Goal: Task Accomplishment & Management: Complete application form

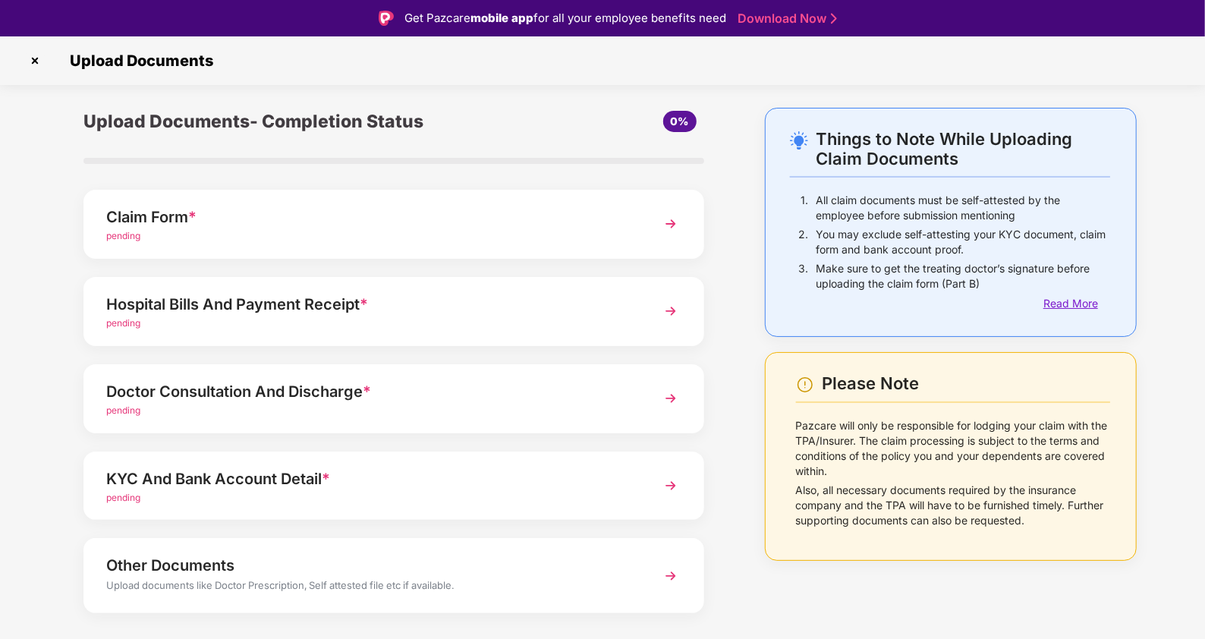
click at [1055, 309] on div "Read More" at bounding box center [1076, 303] width 67 height 17
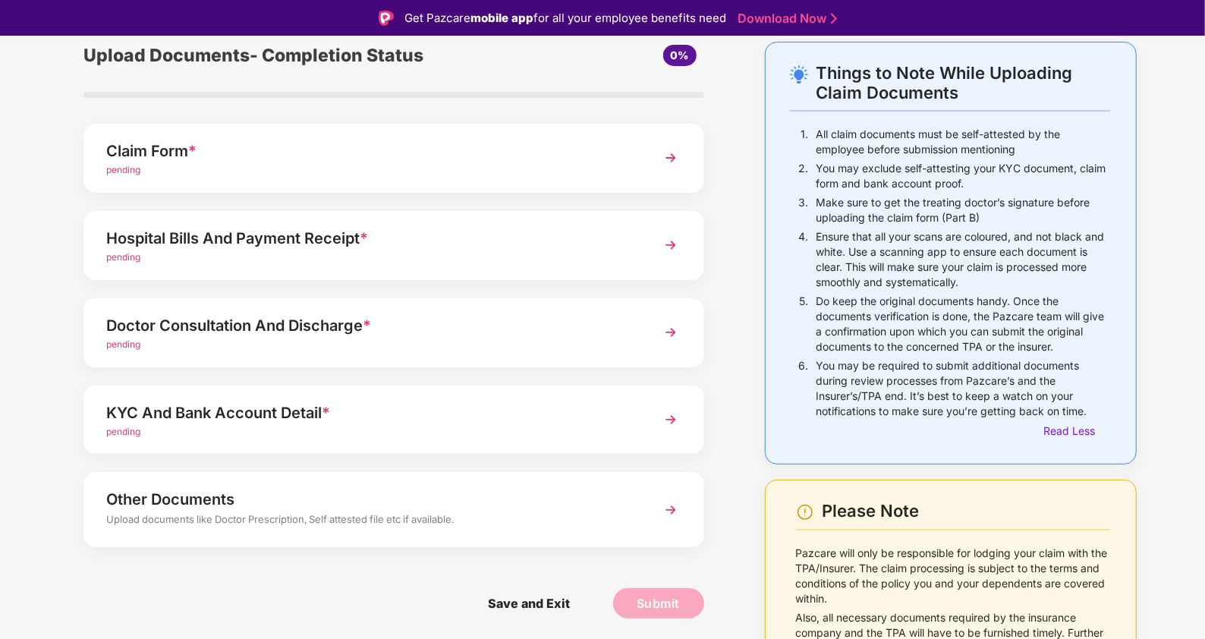
scroll to position [92, 0]
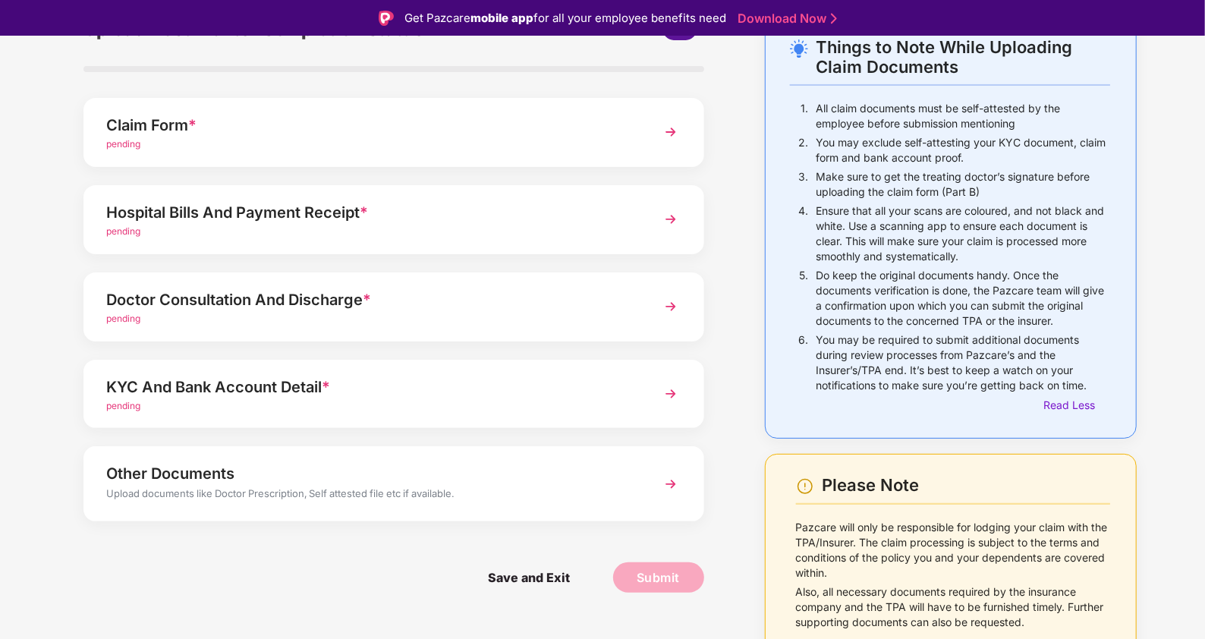
click at [230, 594] on div "Save and Exit Submit" at bounding box center [393, 578] width 621 height 76
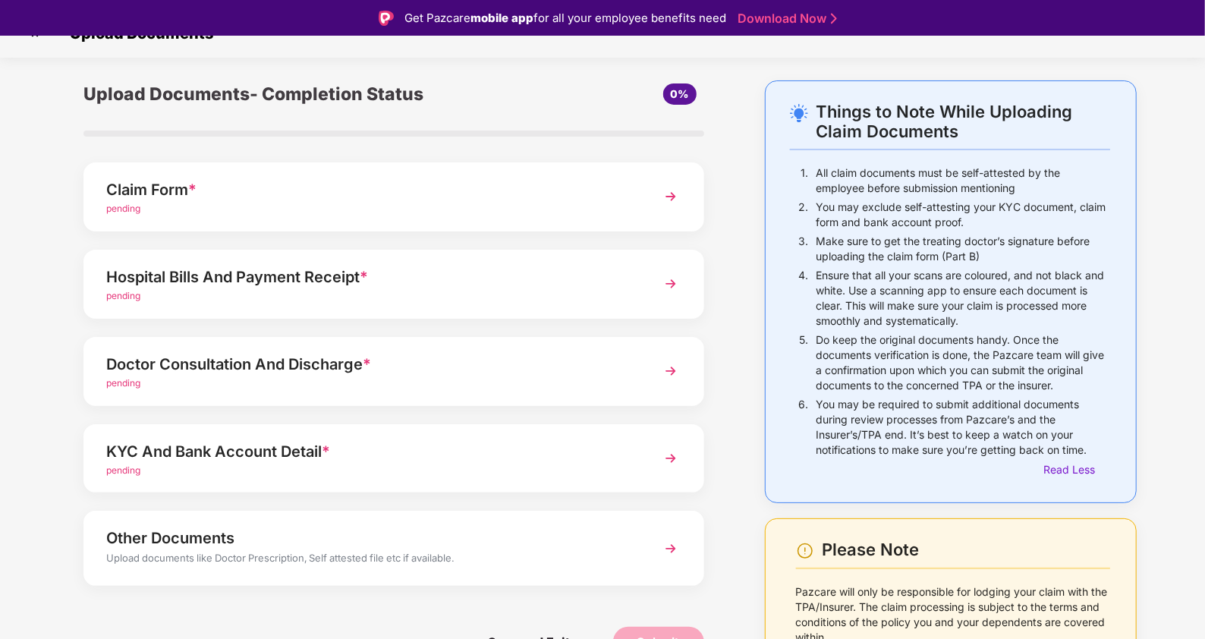
scroll to position [0, 0]
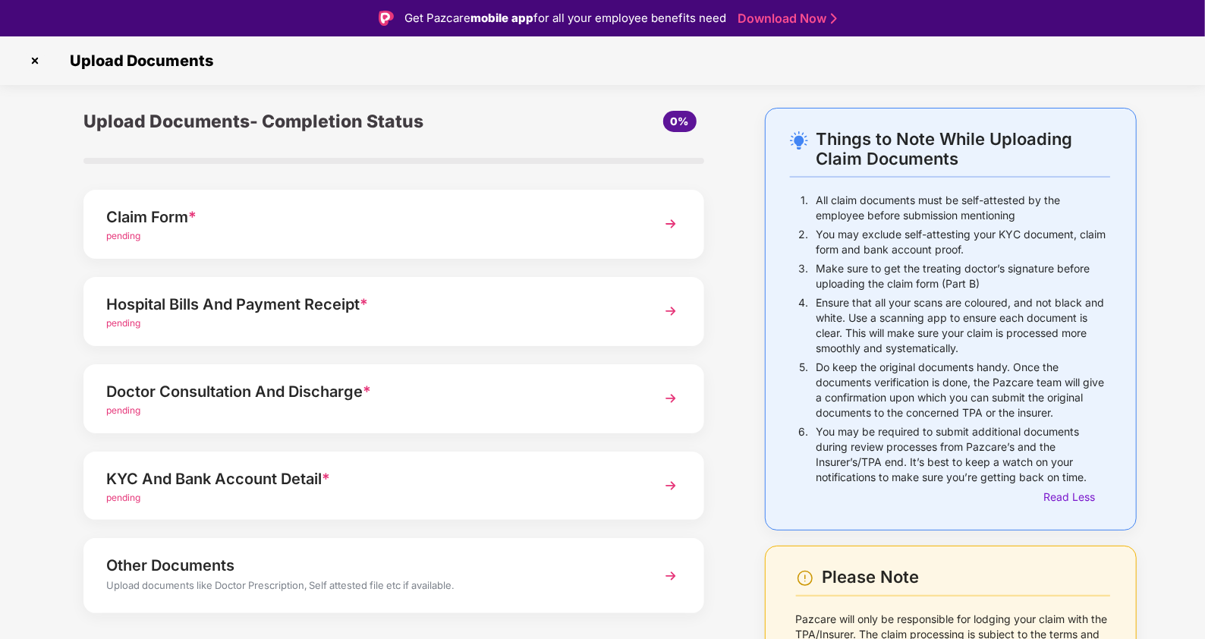
click at [193, 307] on div "Hospital Bills And Payment Receipt *" at bounding box center [369, 304] width 527 height 24
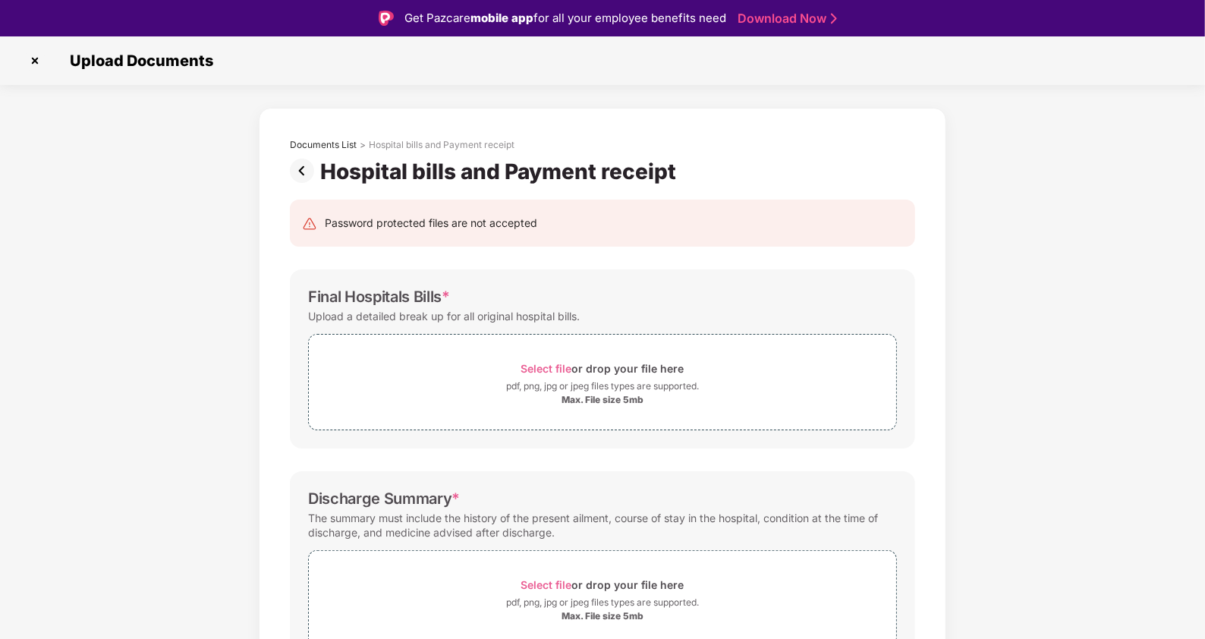
scroll to position [36, 0]
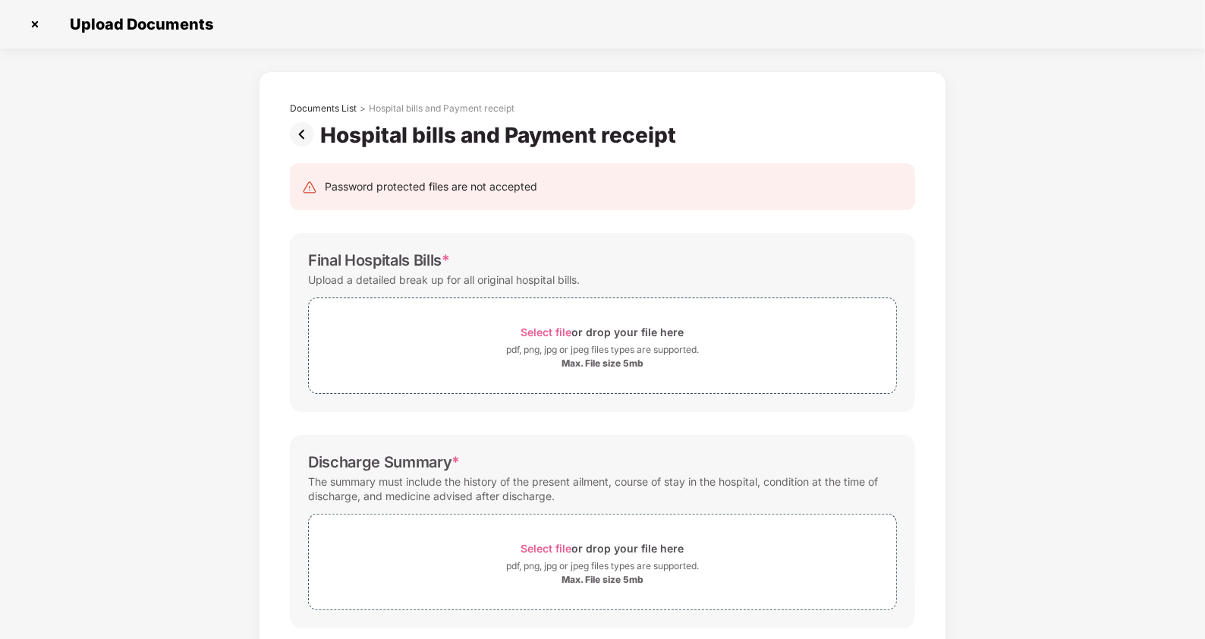
click at [1147, 492] on div "Documents List > Hospital bills and Payment receipt Hospital bills and Payment …" at bounding box center [602, 496] width 1205 height 851
click at [307, 126] on img at bounding box center [305, 134] width 30 height 24
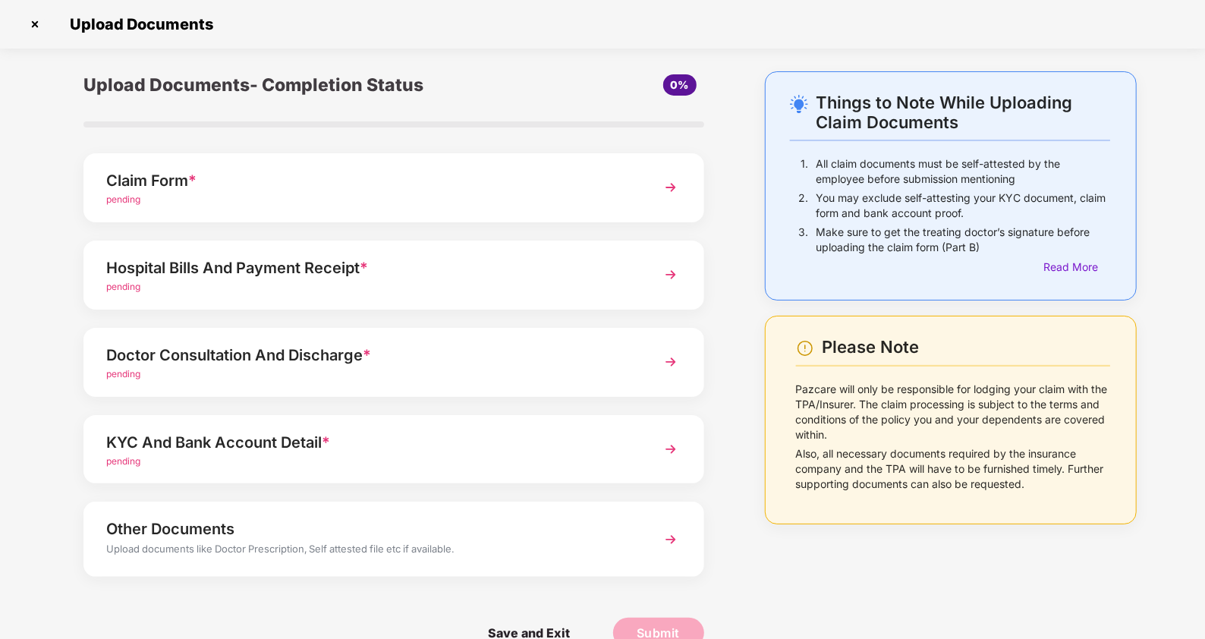
click at [227, 376] on div "pending" at bounding box center [369, 374] width 527 height 14
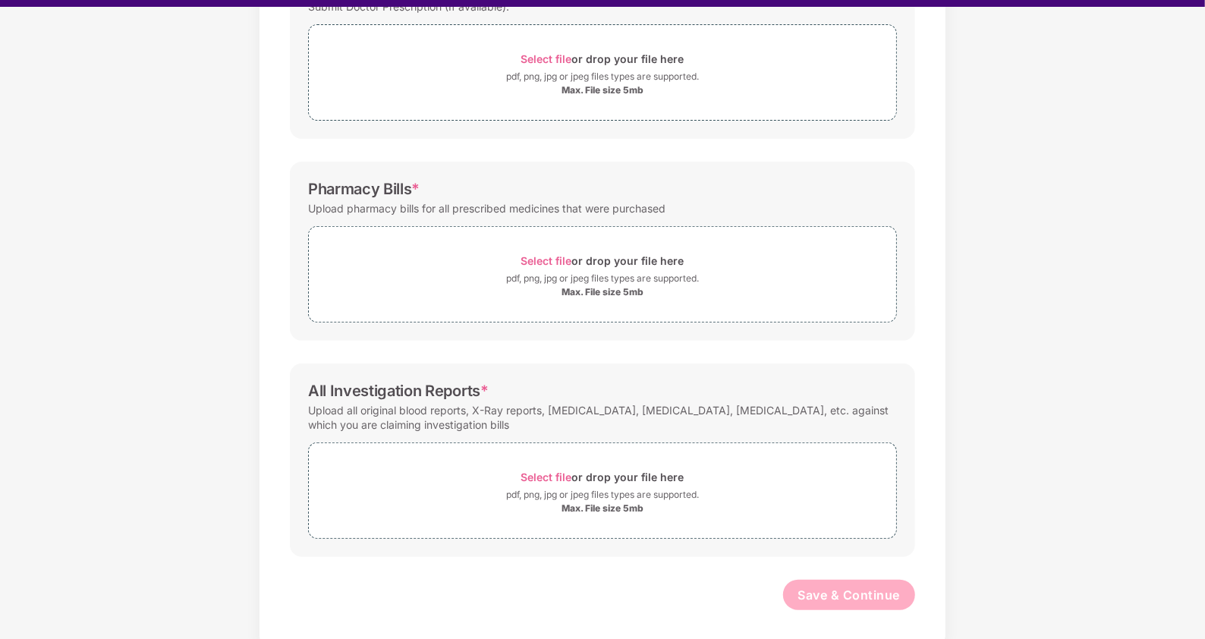
scroll to position [36, 0]
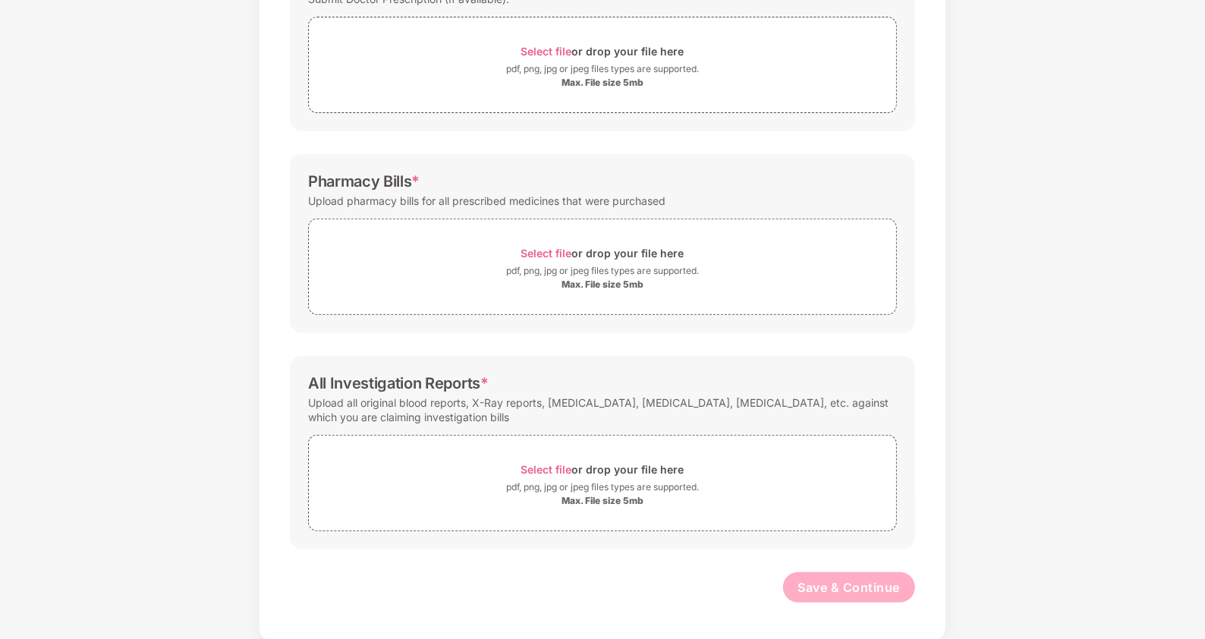
click at [1191, 114] on div "Documents List > Doctor consultation and discharge summary Doctor consultation …" at bounding box center [602, 216] width 1205 height 851
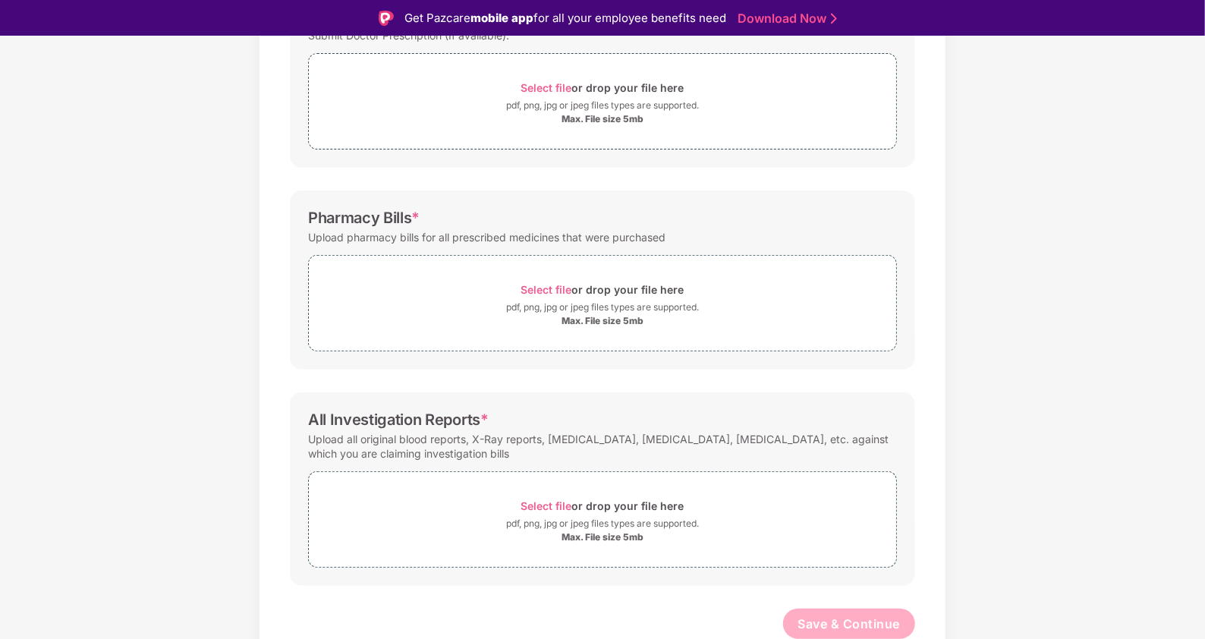
drag, startPoint x: 1074, startPoint y: 121, endPoint x: 1150, endPoint y: 87, distance: 83.2
click at [1075, 121] on div "Documents List > Doctor consultation and discharge summary Doctor consultation …" at bounding box center [602, 252] width 1205 height 851
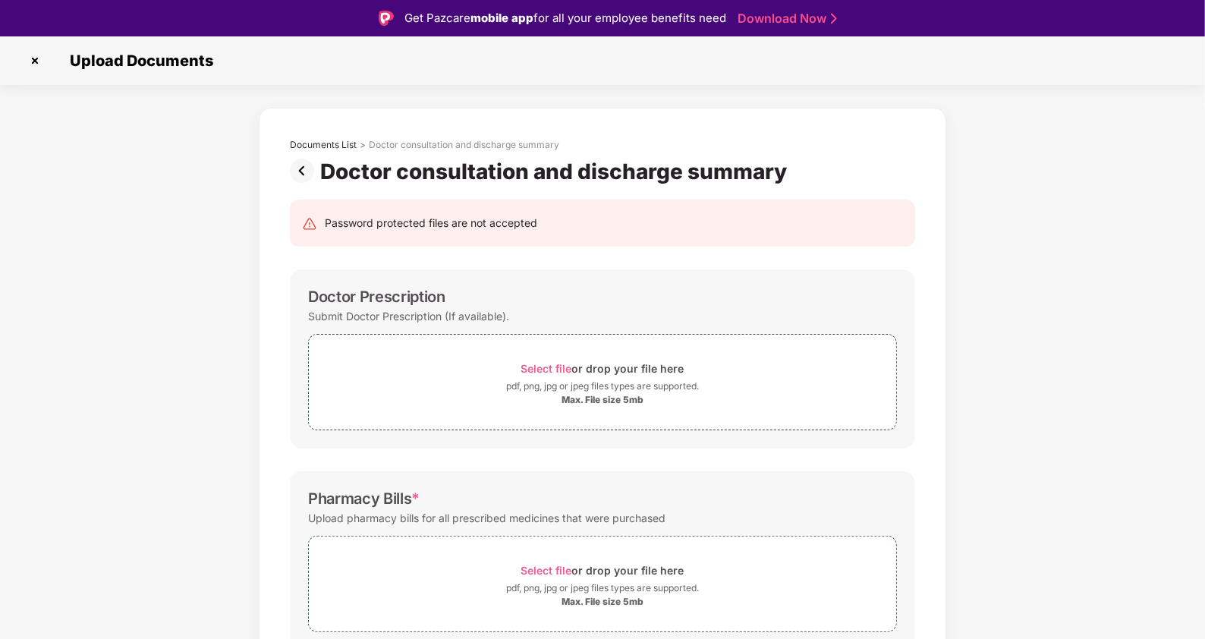
click at [297, 162] on img at bounding box center [305, 171] width 30 height 24
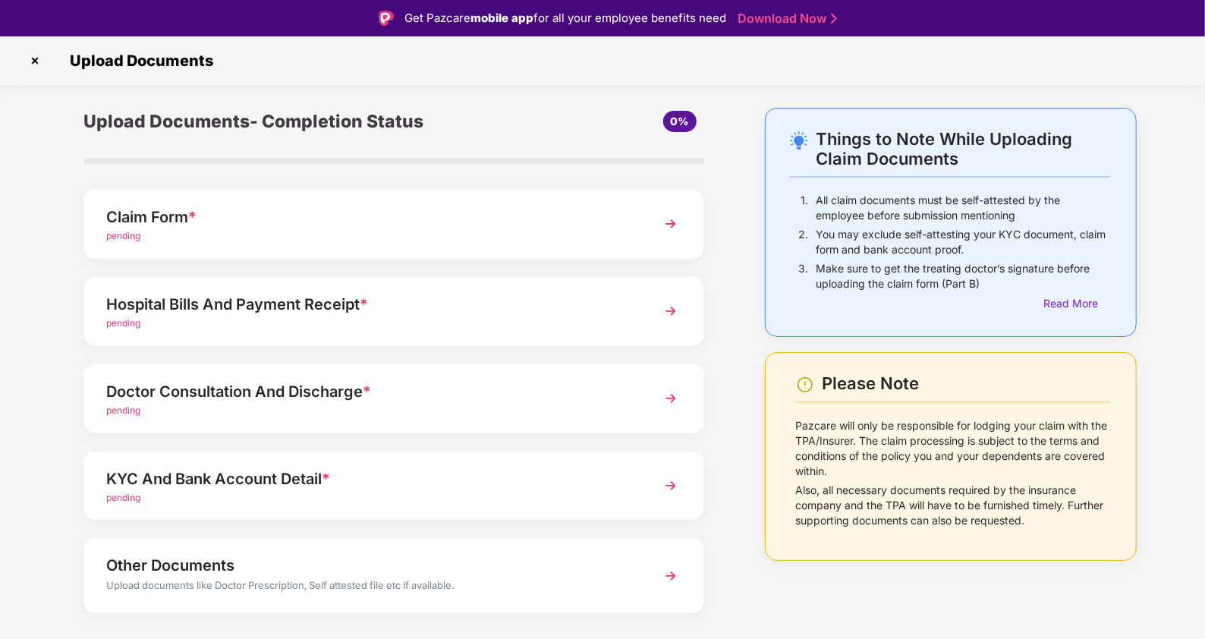
click at [194, 481] on div "KYC And Bank Account Detail *" at bounding box center [369, 479] width 527 height 24
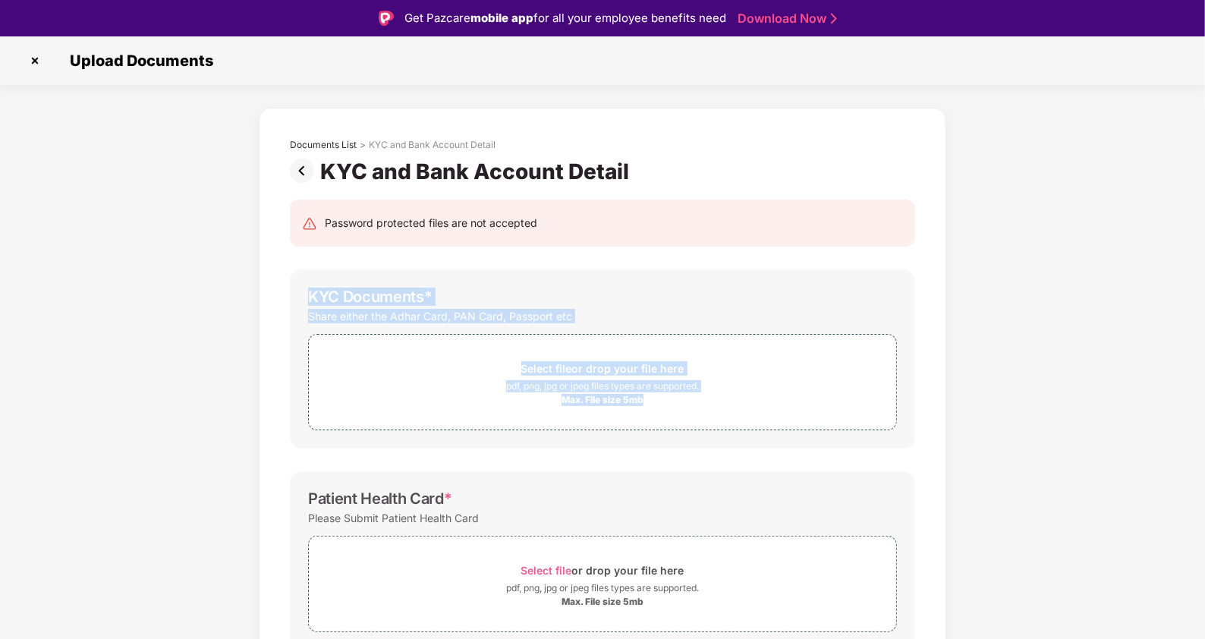
drag, startPoint x: 1203, startPoint y: 264, endPoint x: 1203, endPoint y: 338, distance: 73.6
click at [1203, 338] on div "Documents List > KYC and Bank Account Detail KYC and Bank Account Detail Passwo…" at bounding box center [602, 526] width 1205 height 836
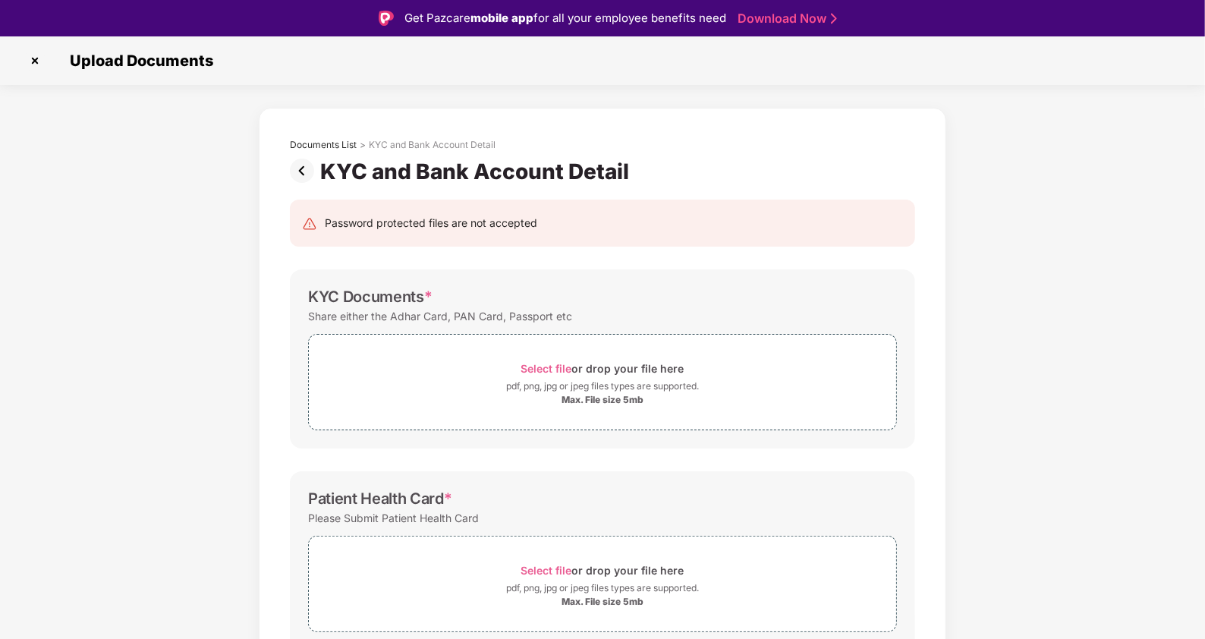
drag, startPoint x: 1203, startPoint y: 338, endPoint x: 1108, endPoint y: 383, distance: 105.2
click at [1110, 386] on div "Documents List > KYC and Bank Account Detail KYC and Bank Account Detail Passwo…" at bounding box center [602, 526] width 1205 height 836
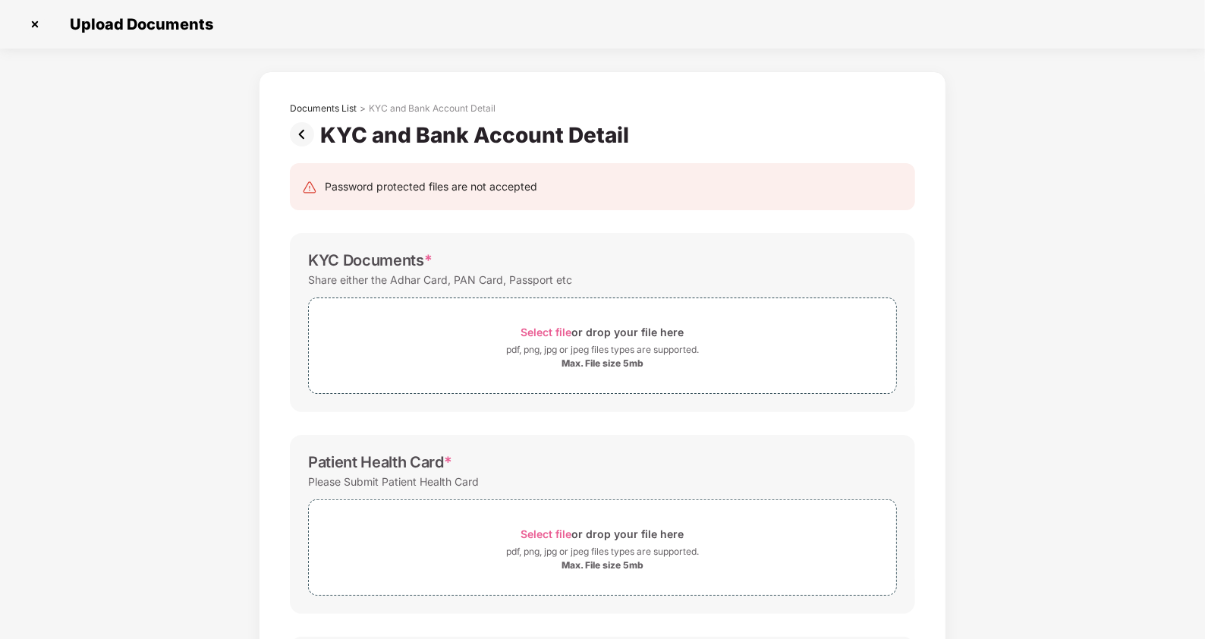
click at [303, 132] on img at bounding box center [305, 134] width 30 height 24
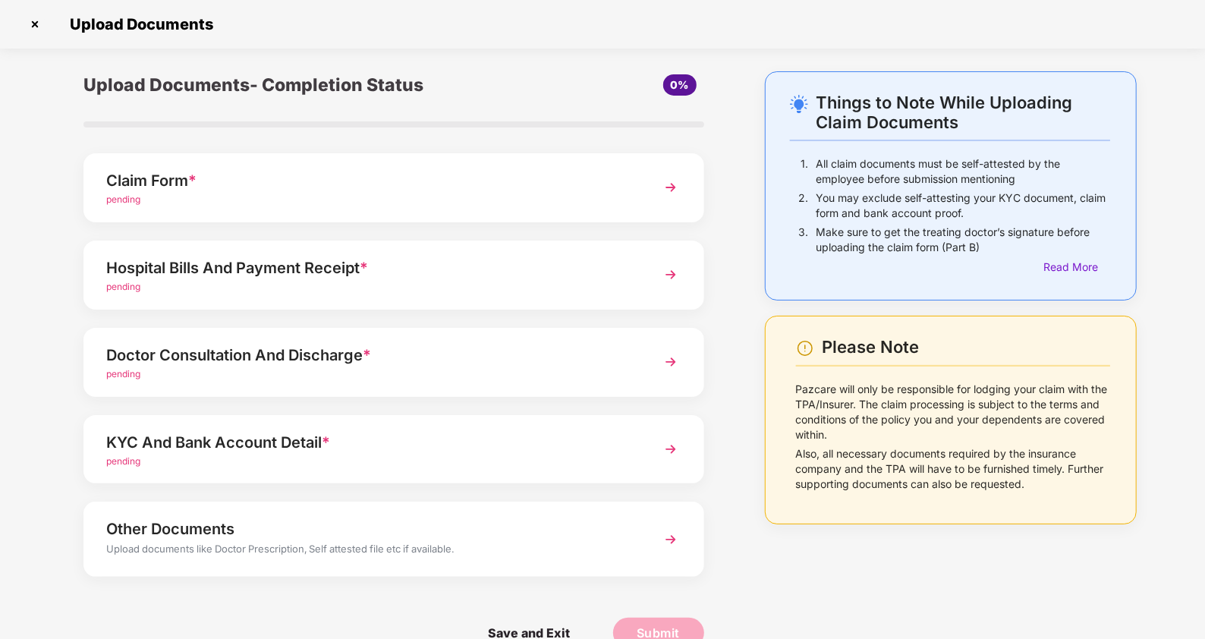
click at [497, 364] on div "Doctor Consultation And Discharge *" at bounding box center [369, 355] width 527 height 24
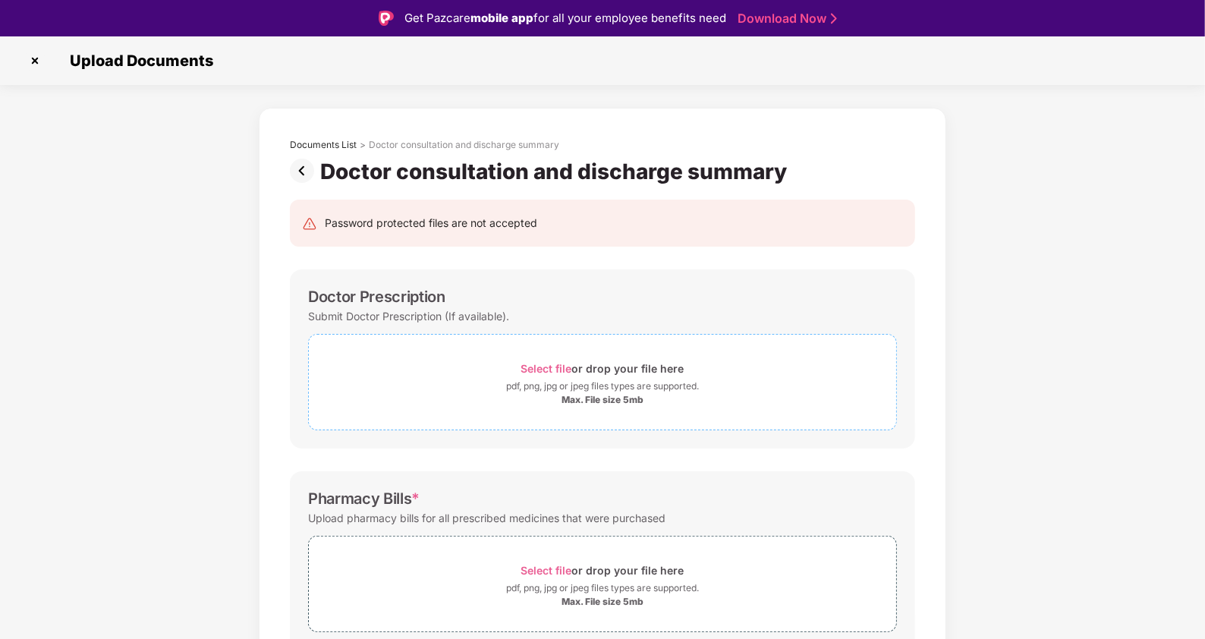
click at [535, 374] on div "Select file or drop your file here" at bounding box center [602, 368] width 163 height 20
click at [610, 373] on div "Select file or drop your file here" at bounding box center [602, 368] width 163 height 20
click at [300, 180] on img at bounding box center [305, 171] width 30 height 24
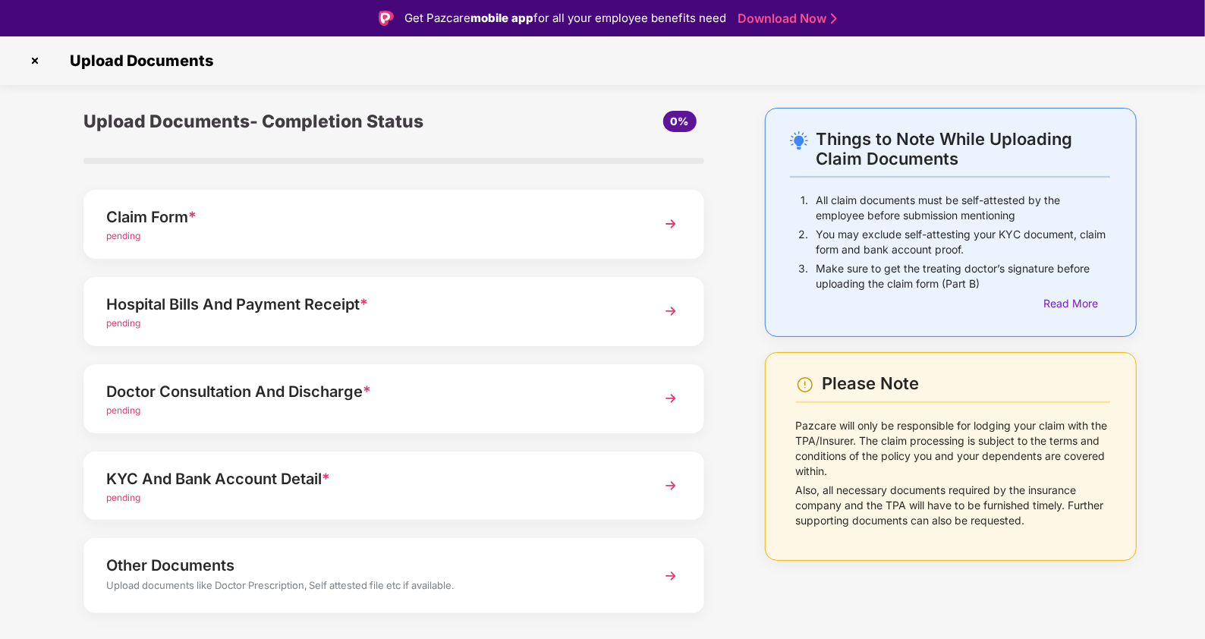
click at [28, 55] on img at bounding box center [35, 61] width 24 height 24
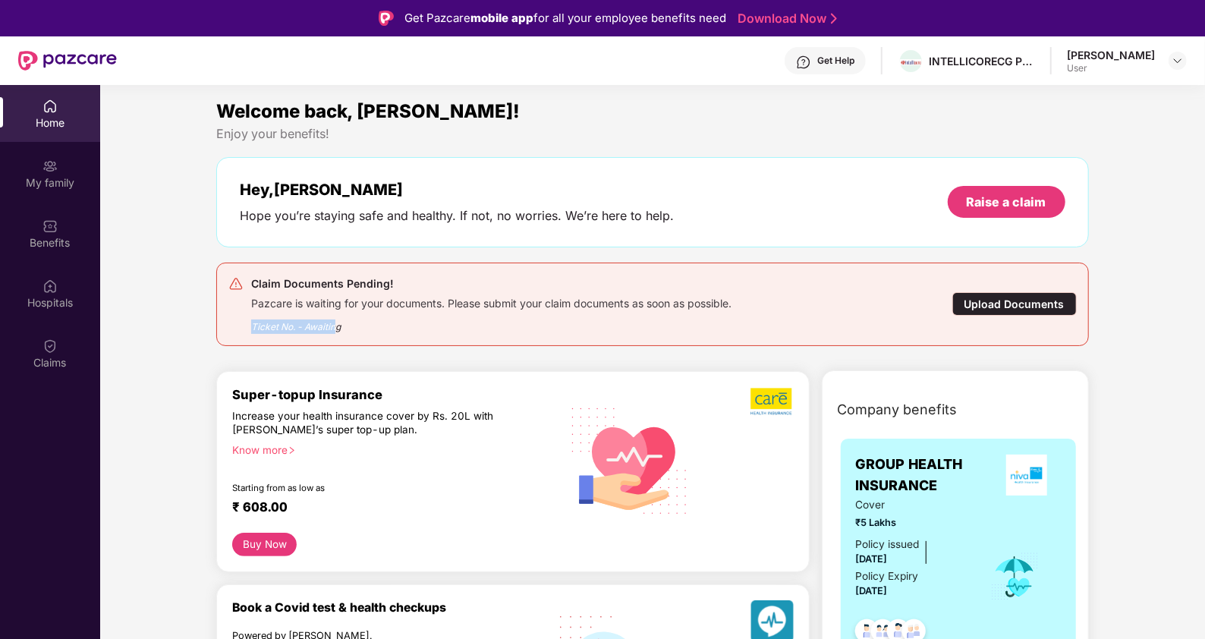
drag, startPoint x: 247, startPoint y: 329, endPoint x: 338, endPoint y: 326, distance: 91.1
click at [338, 326] on div "Claim Documents Pending! Pazcare is waiting for your documents. Please submit y…" at bounding box center [581, 304] width 707 height 59
drag, startPoint x: 338, startPoint y: 326, endPoint x: 392, endPoint y: 326, distance: 54.6
click at [392, 326] on div "Ticket No. - Awaiting" at bounding box center [491, 322] width 480 height 24
click at [30, 184] on div "My family" at bounding box center [50, 182] width 100 height 15
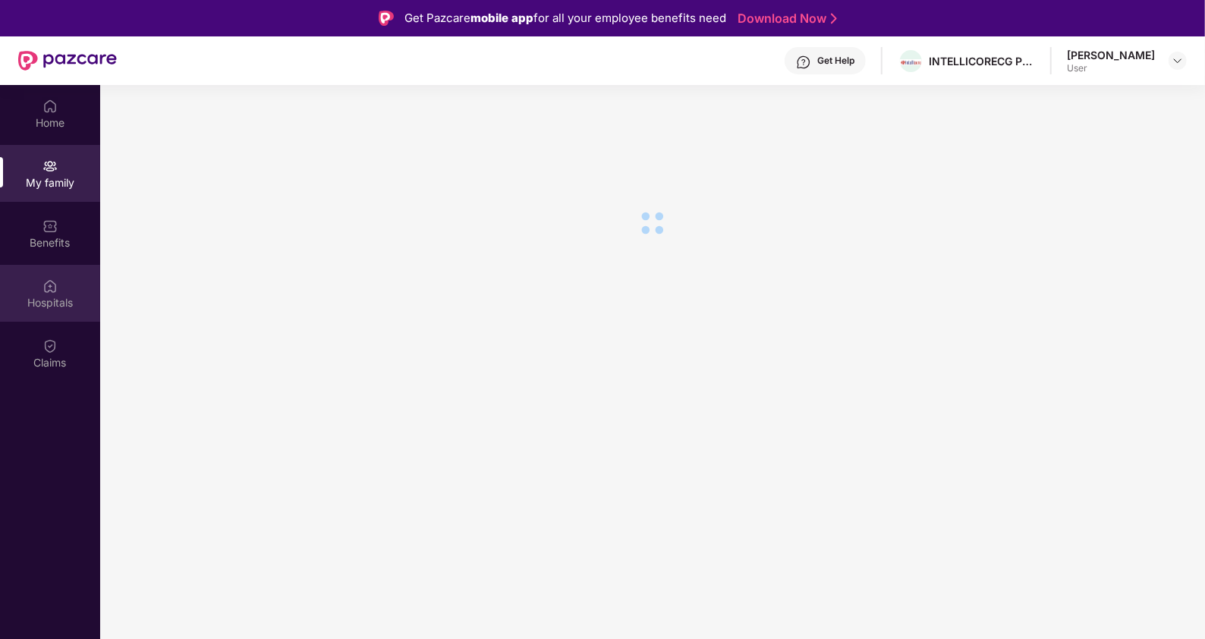
click at [42, 283] on div "Hospitals" at bounding box center [50, 293] width 100 height 57
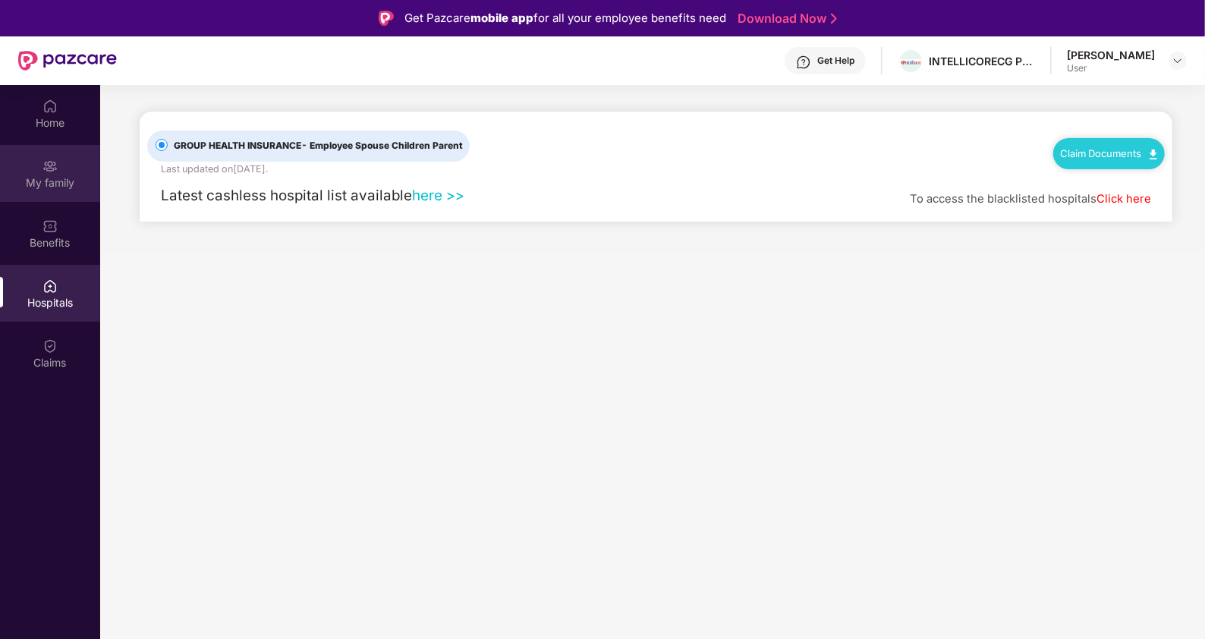
click at [46, 191] on div "My family" at bounding box center [50, 173] width 100 height 57
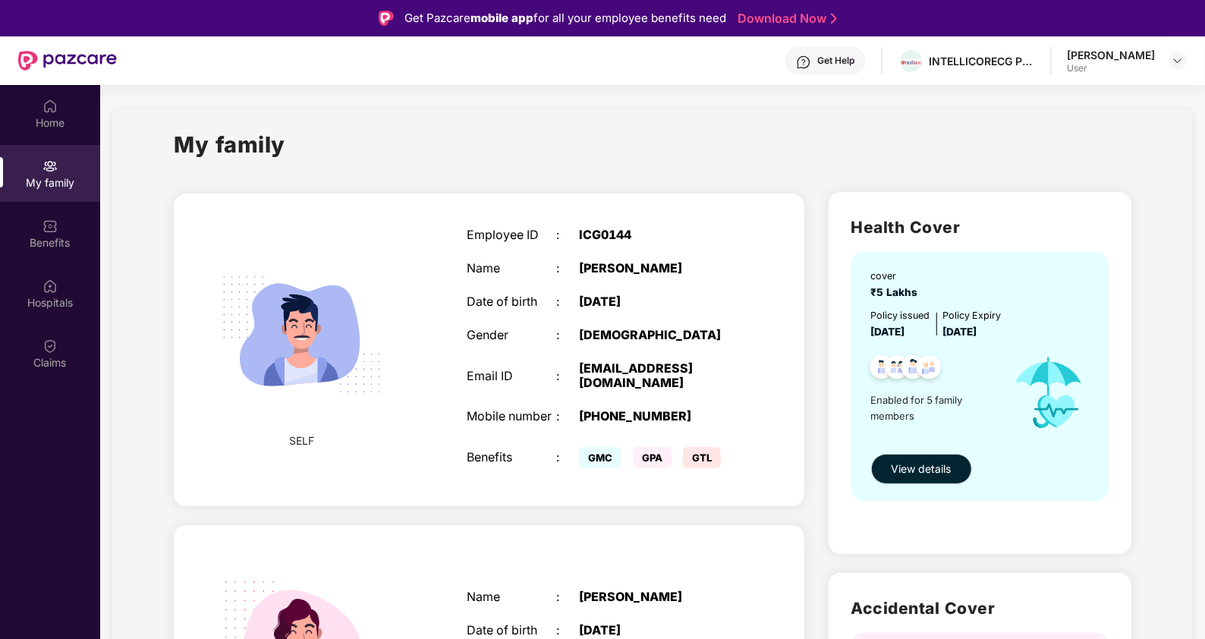
click at [933, 458] on button "View details" at bounding box center [921, 469] width 101 height 30
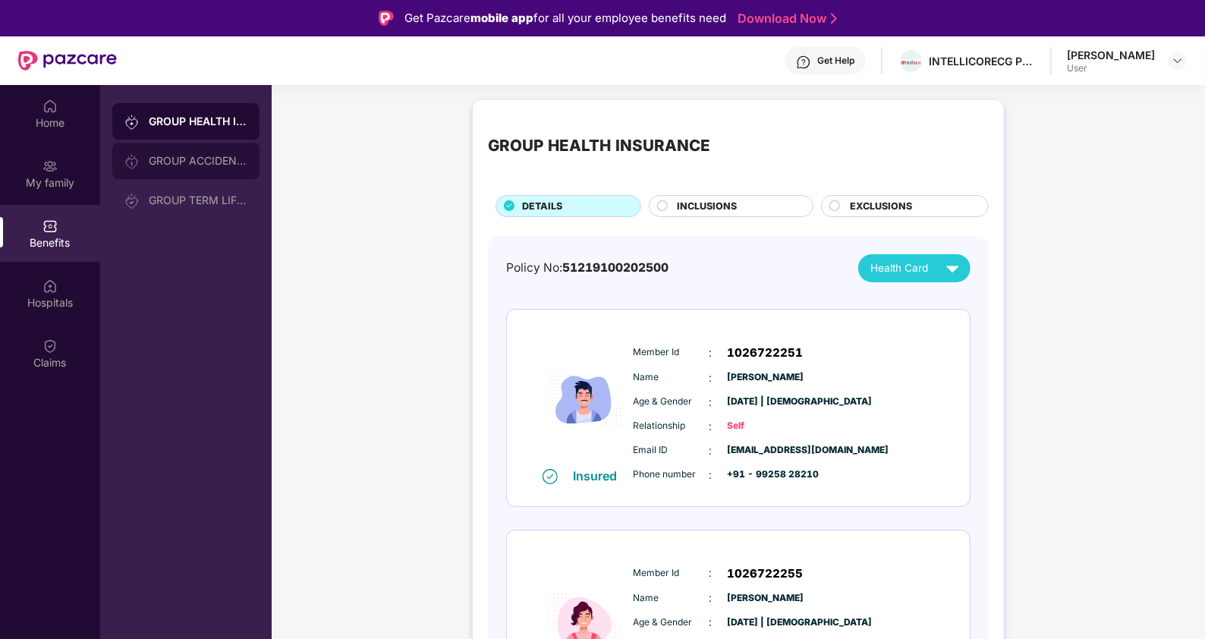
click at [216, 164] on div "GROUP ACCIDENTAL INSURANCE" at bounding box center [198, 161] width 99 height 12
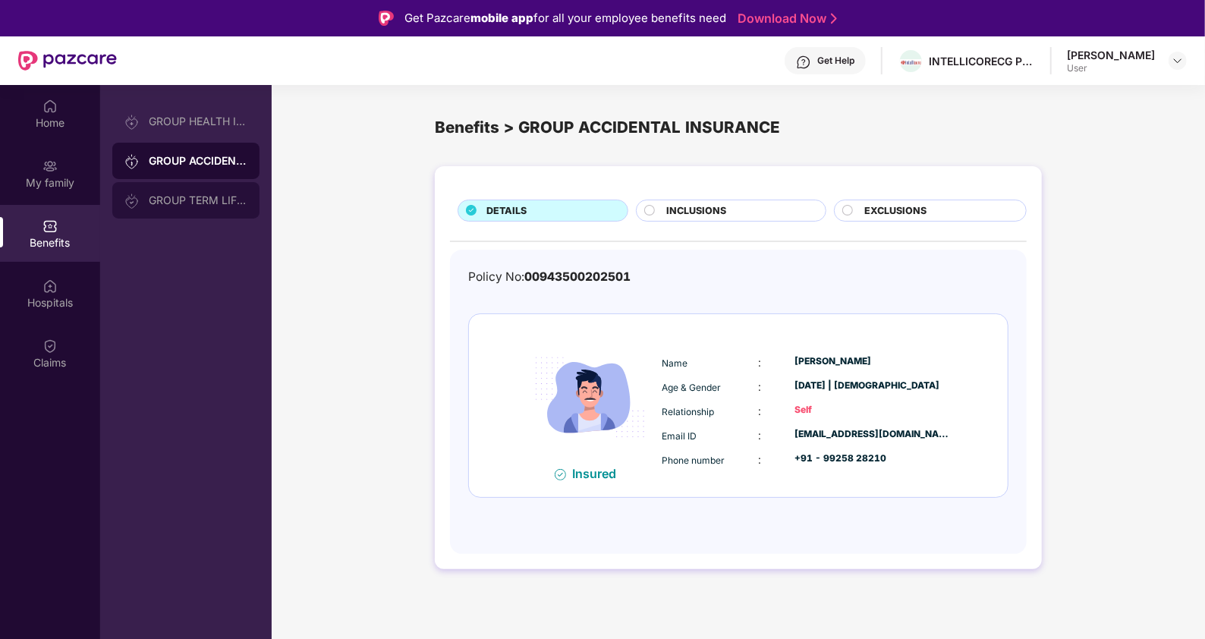
click at [209, 204] on div "GROUP TERM LIFE INSURANCE25" at bounding box center [198, 200] width 99 height 12
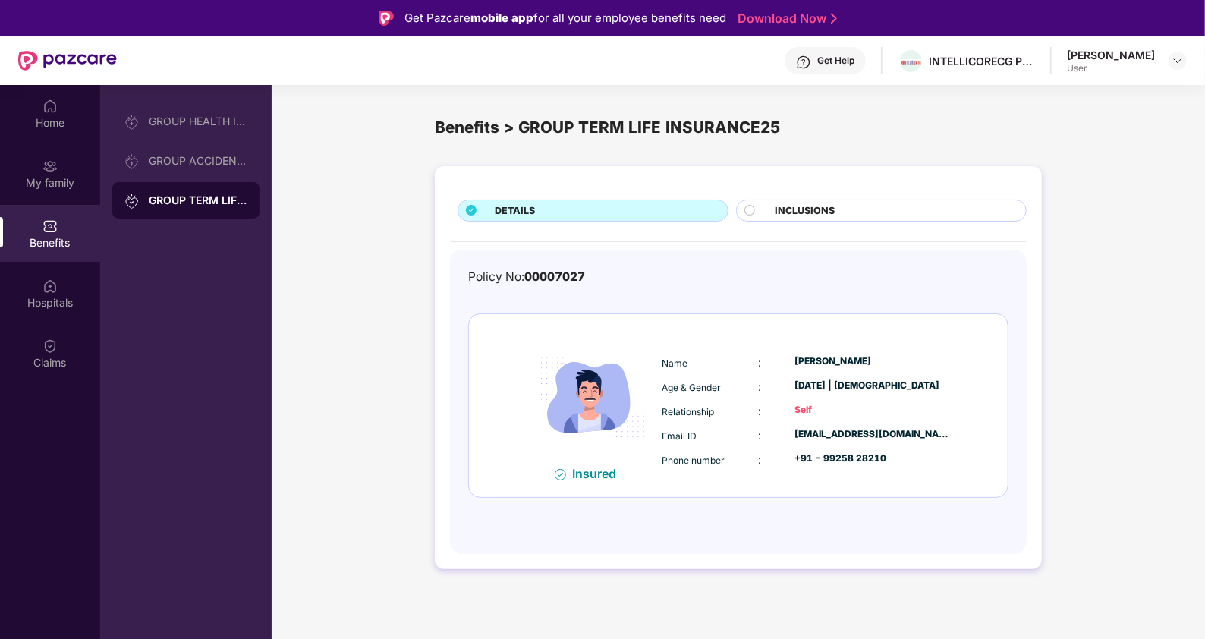
click at [154, 90] on div "GROUP HEALTH INSURANCE GROUP ACCIDENTAL INSURANCE GROUP TERM LIFE INSURANCE25" at bounding box center [186, 404] width 172 height 639
click at [174, 122] on div "GROUP HEALTH INSURANCE" at bounding box center [198, 121] width 99 height 12
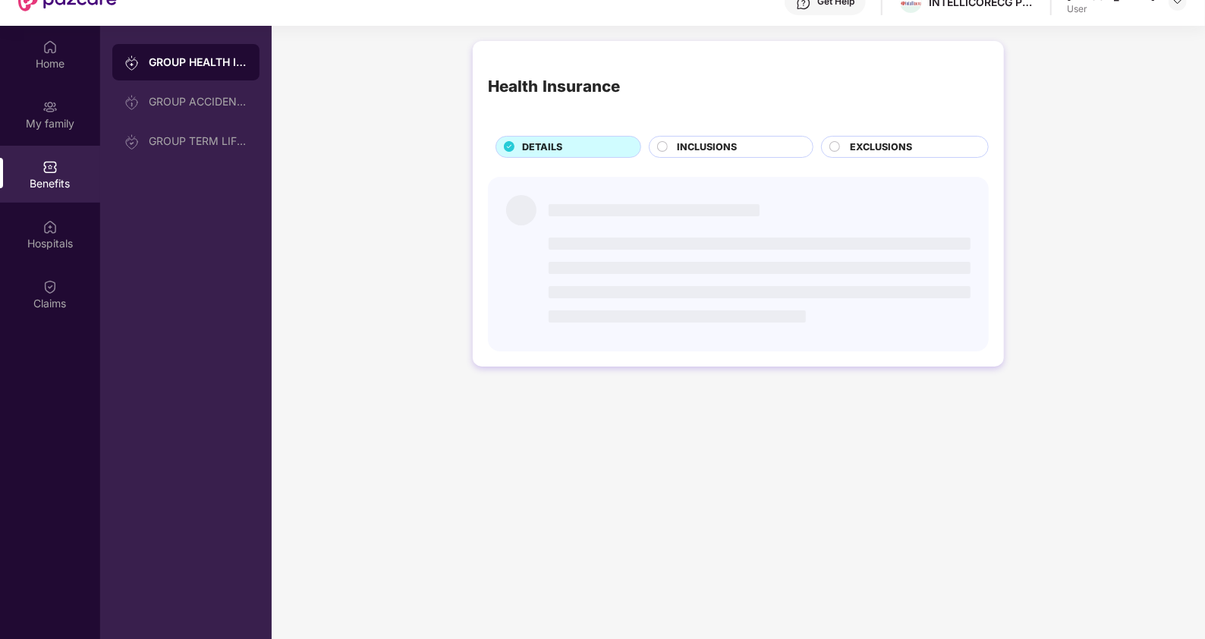
scroll to position [84, 0]
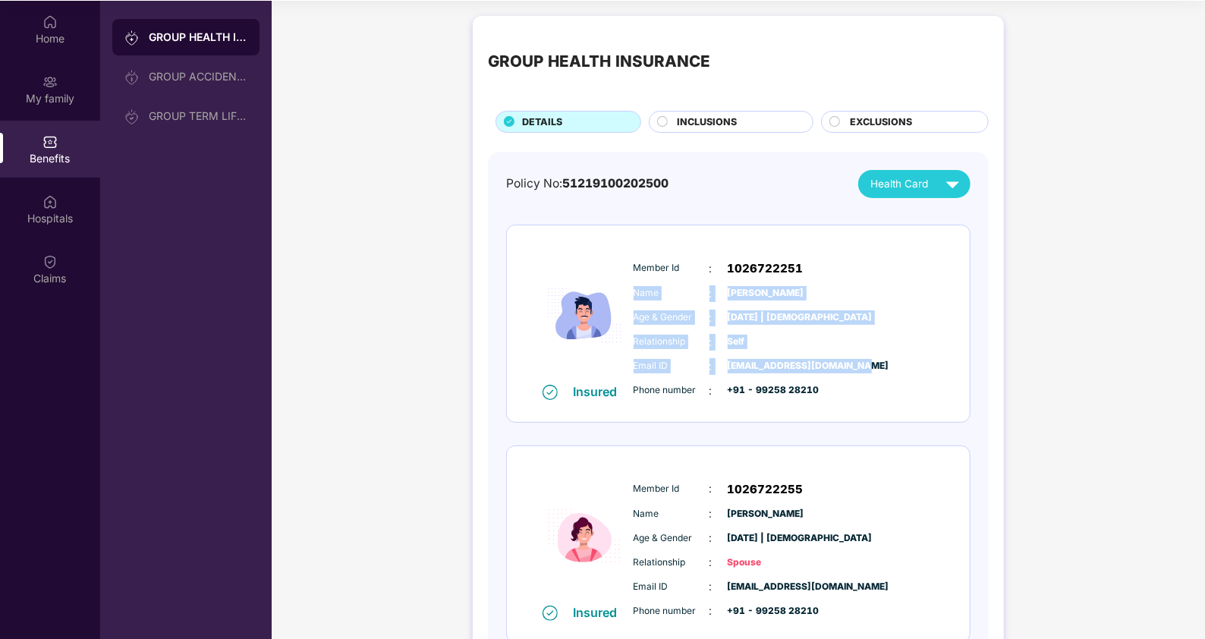
drag, startPoint x: 1203, startPoint y: 255, endPoint x: 1205, endPoint y: 365, distance: 110.1
click at [1204, 365] on html "Get Pazcare mobile app for all your employee benefits need Download Now Get Hel…" at bounding box center [602, 235] width 1205 height 639
drag, startPoint x: 1205, startPoint y: 365, endPoint x: 1098, endPoint y: 355, distance: 107.5
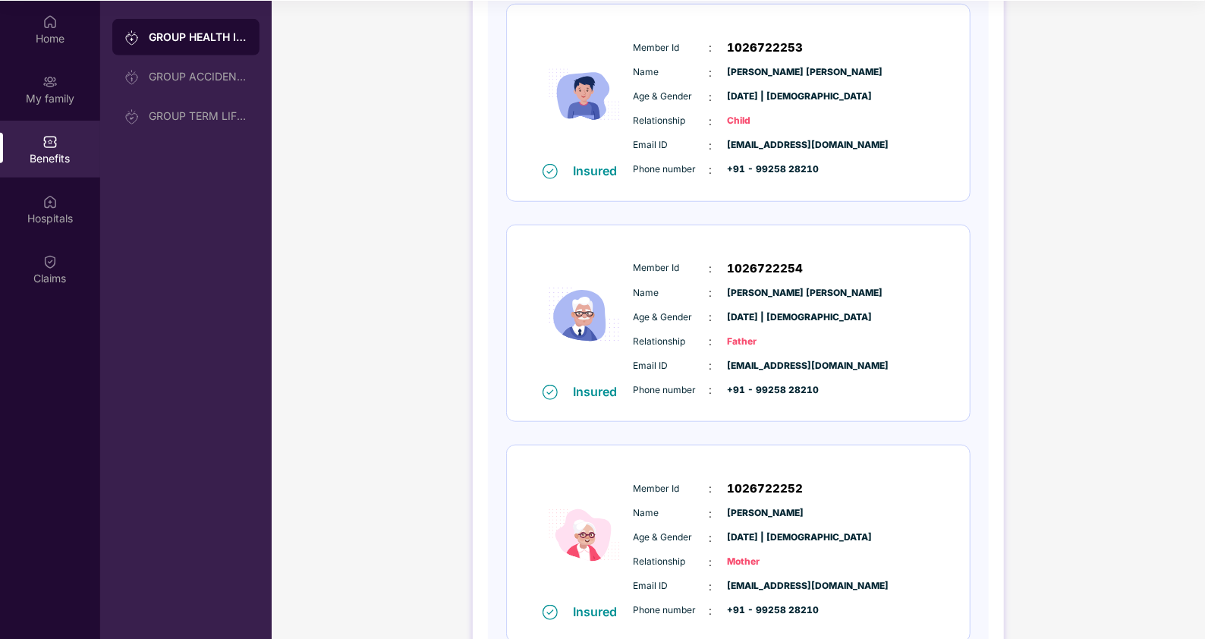
scroll to position [757, 0]
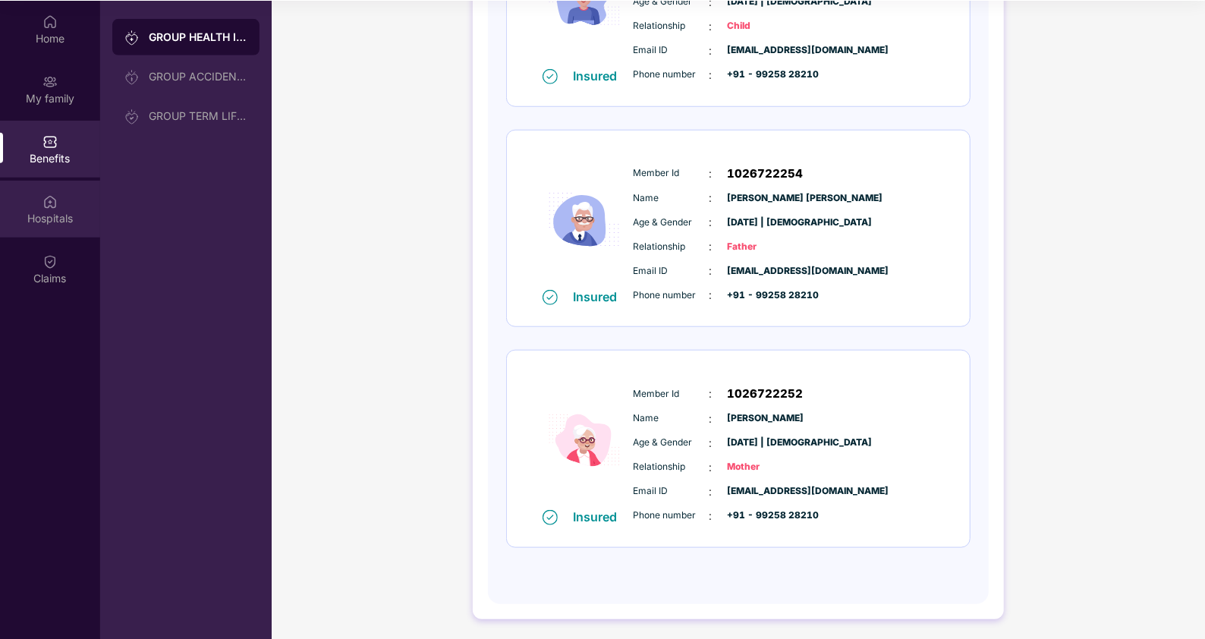
click at [57, 218] on div "Hospitals" at bounding box center [50, 218] width 100 height 15
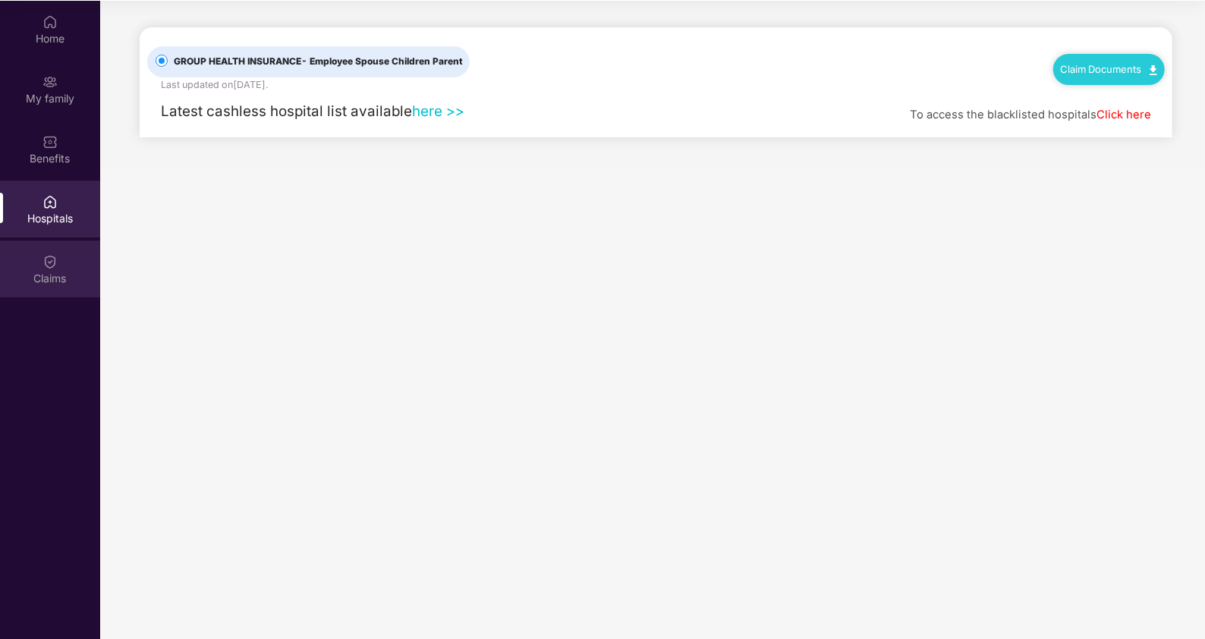
click at [46, 274] on div "Claims" at bounding box center [50, 278] width 100 height 15
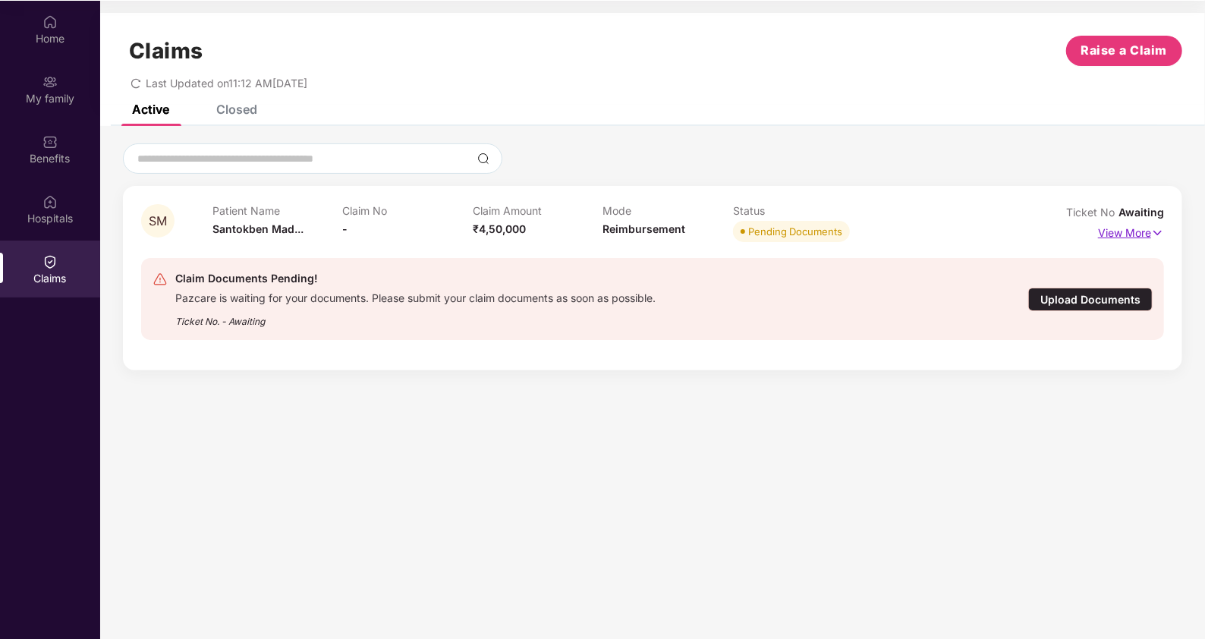
click at [1159, 226] on img at bounding box center [1157, 233] width 13 height 17
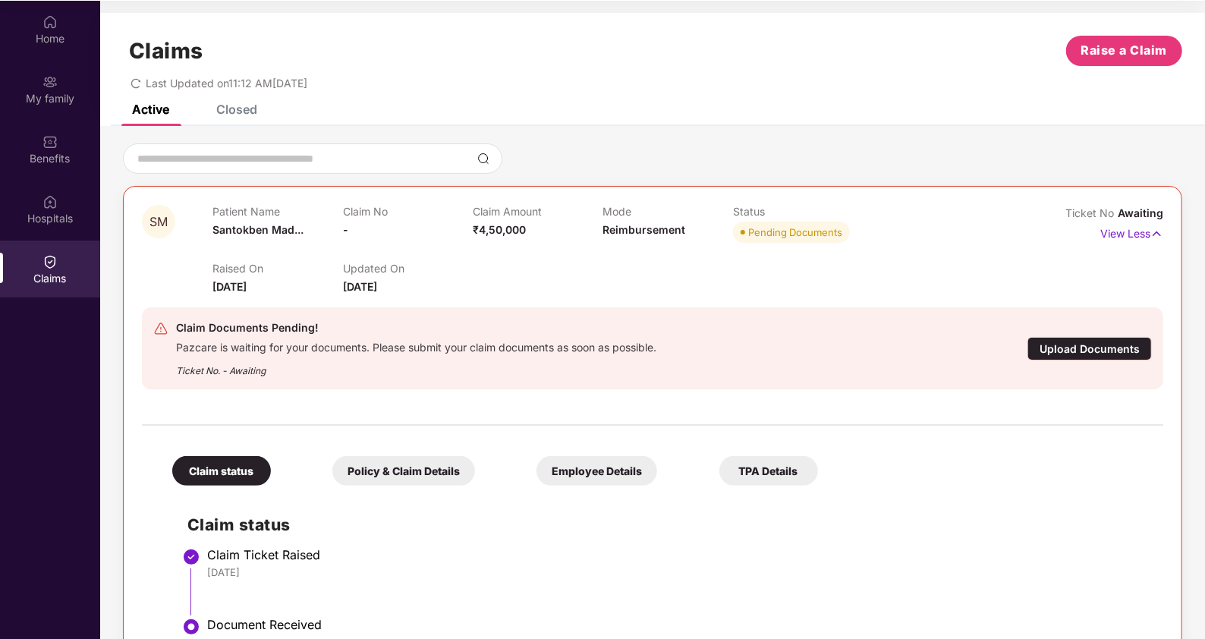
click at [748, 476] on div "TPA Details" at bounding box center [768, 471] width 99 height 30
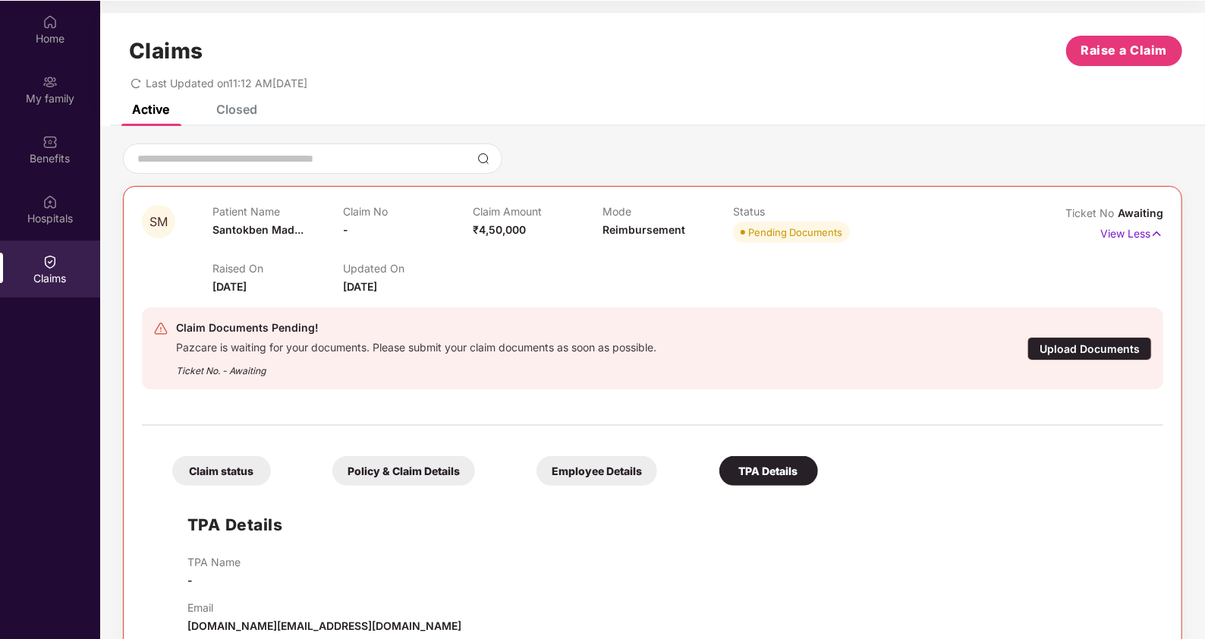
click at [620, 477] on div "Employee Details" at bounding box center [597, 471] width 121 height 30
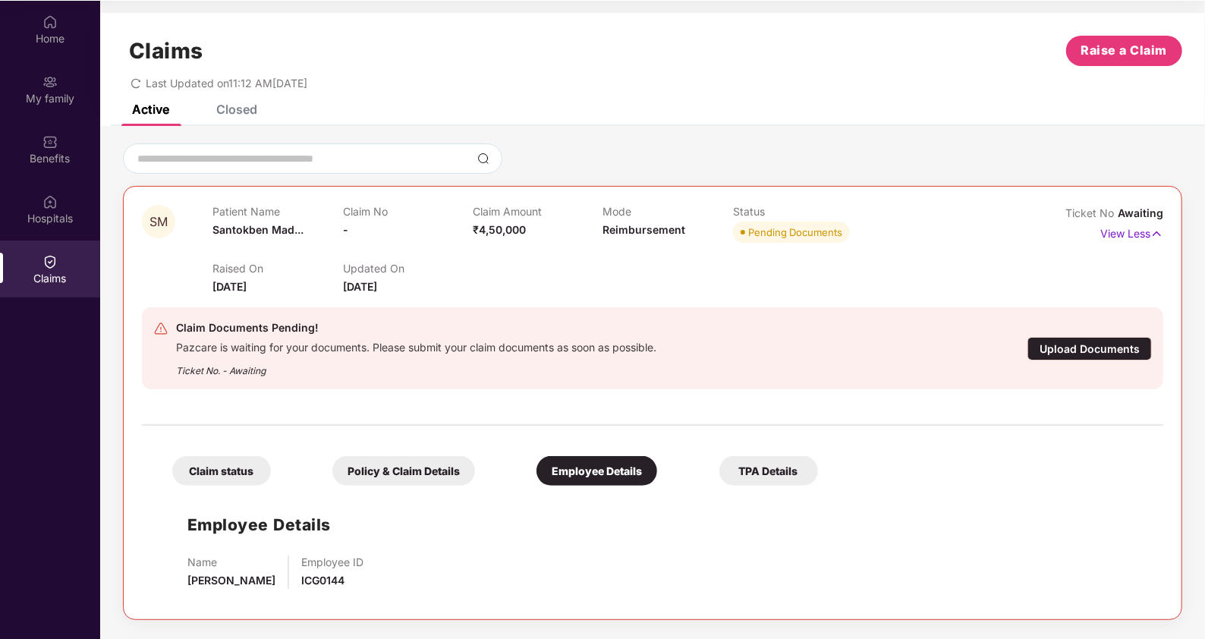
click at [424, 467] on div "Policy & Claim Details" at bounding box center [403, 471] width 143 height 30
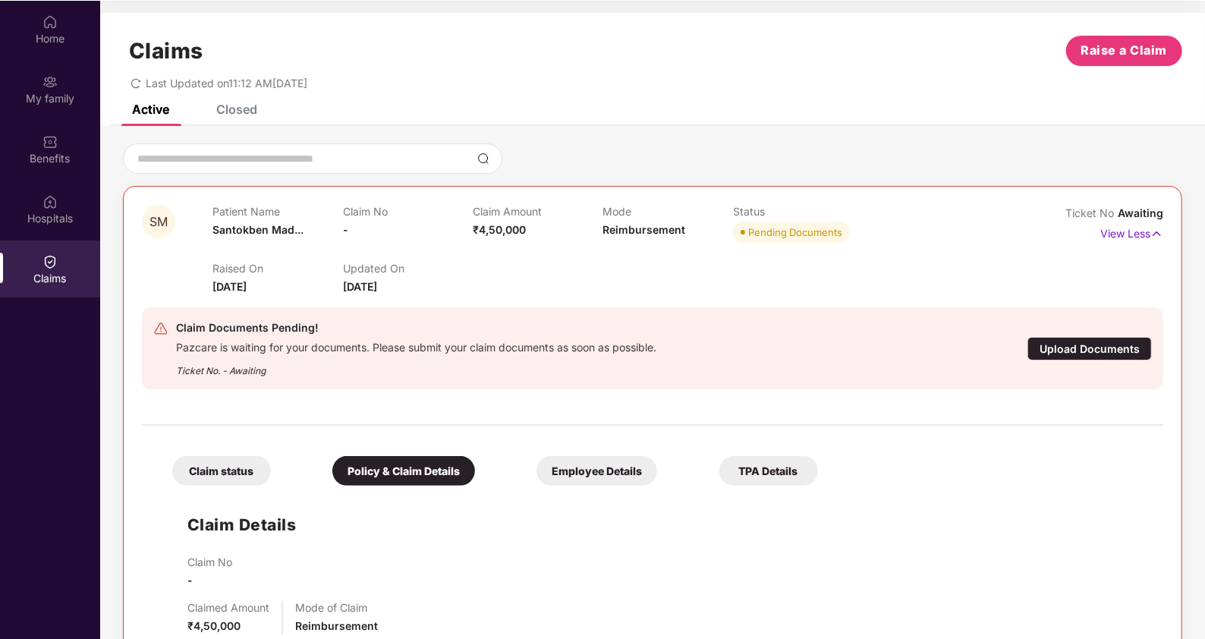
click at [216, 110] on div "Closed" at bounding box center [236, 109] width 41 height 15
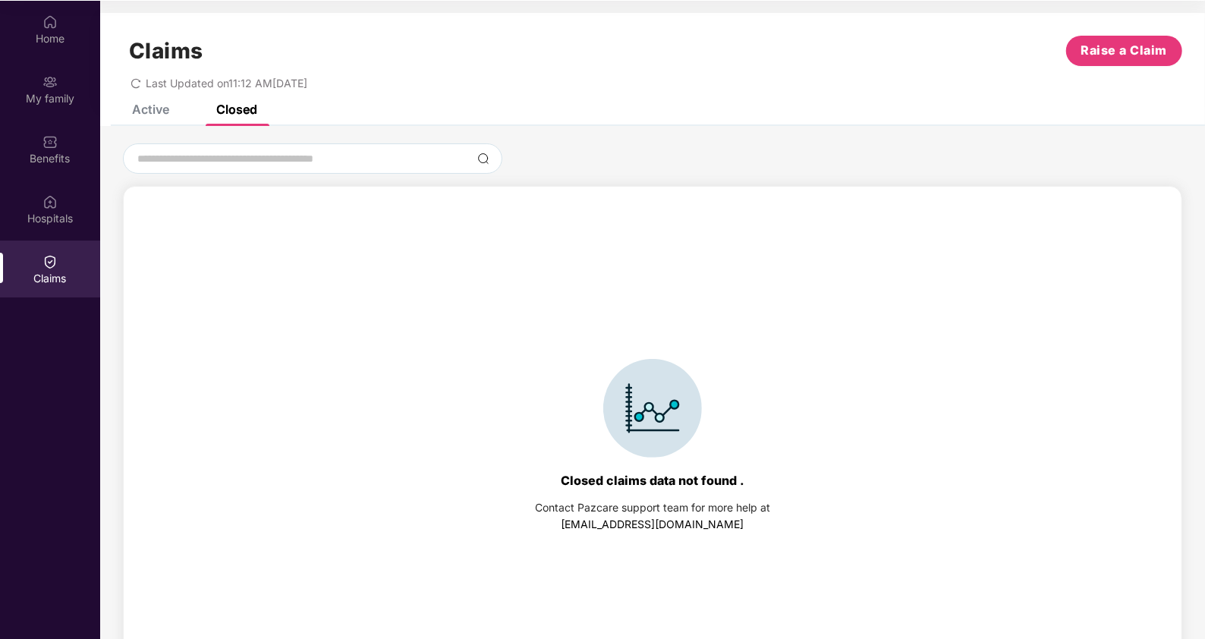
click at [148, 117] on div "Active" at bounding box center [139, 109] width 60 height 33
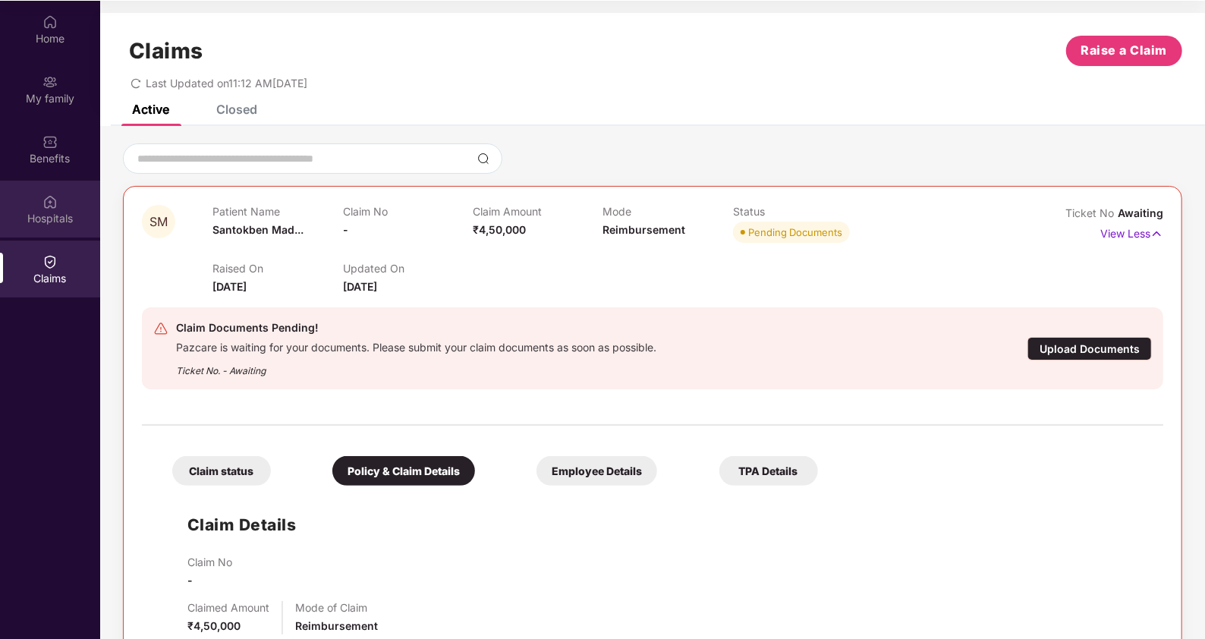
click at [41, 215] on div "Hospitals" at bounding box center [50, 218] width 100 height 15
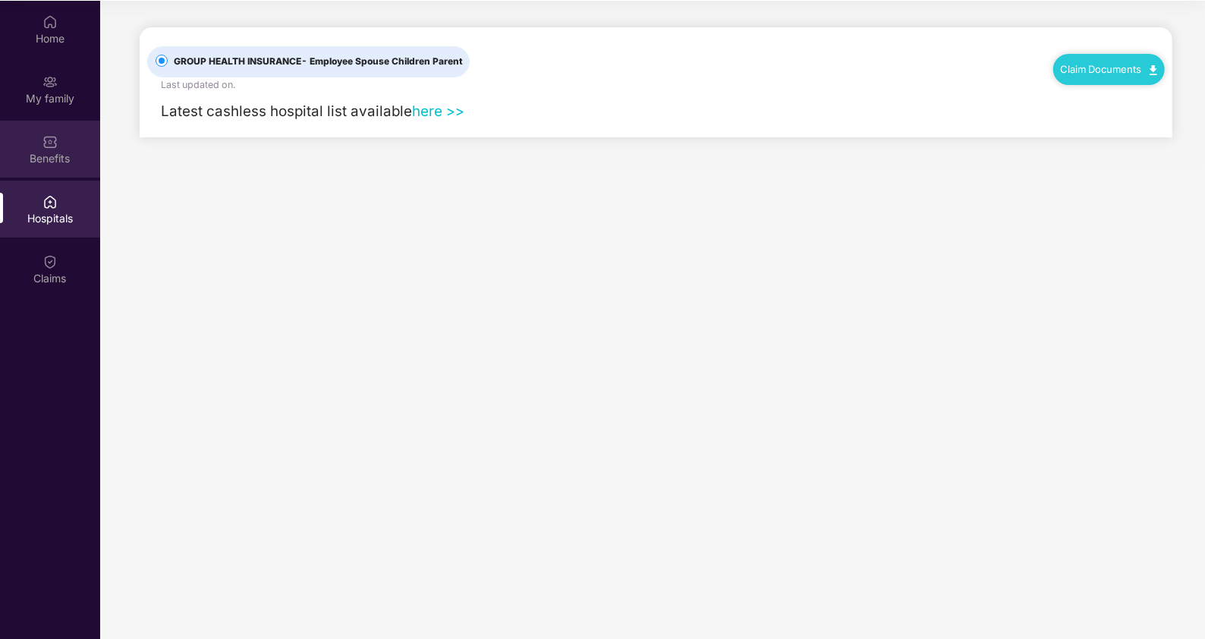
click at [42, 134] on div "Benefits" at bounding box center [50, 149] width 100 height 57
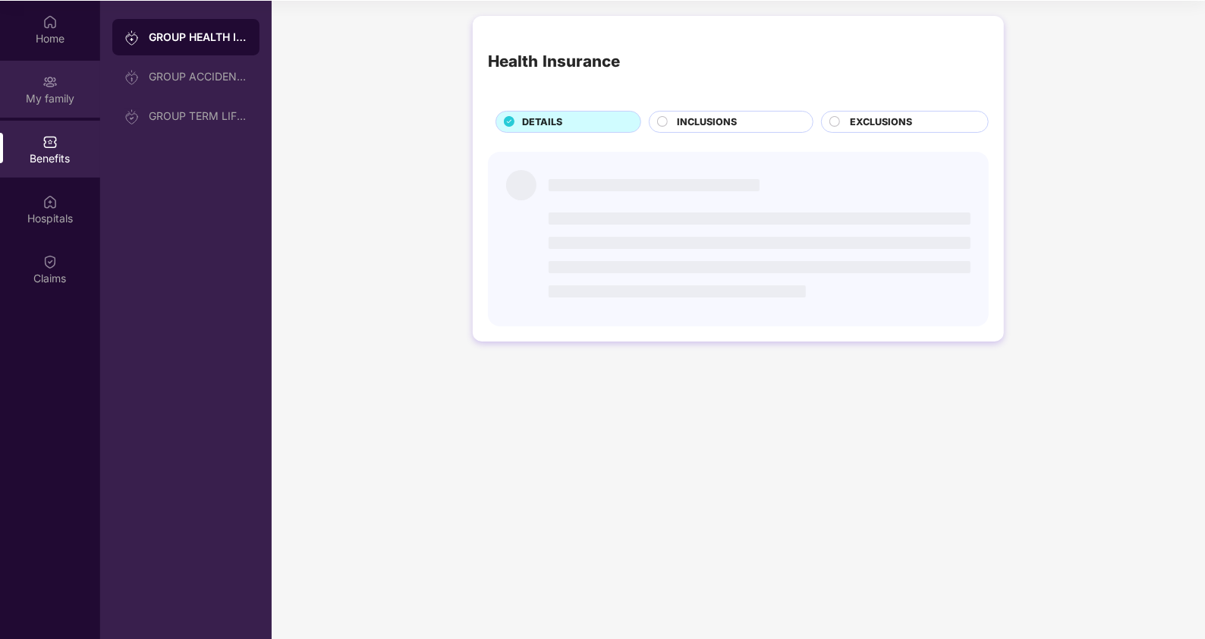
click at [48, 80] on img at bounding box center [49, 81] width 15 height 15
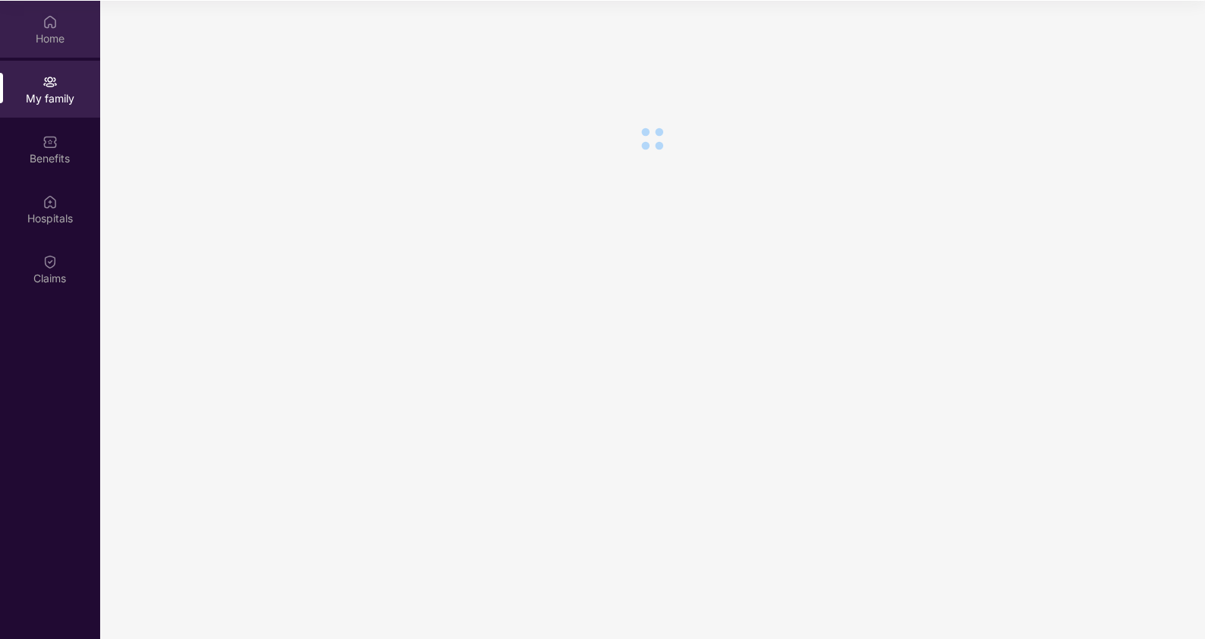
click at [48, 46] on div "Home" at bounding box center [50, 29] width 100 height 57
